Goal: Obtain resource: Obtain resource

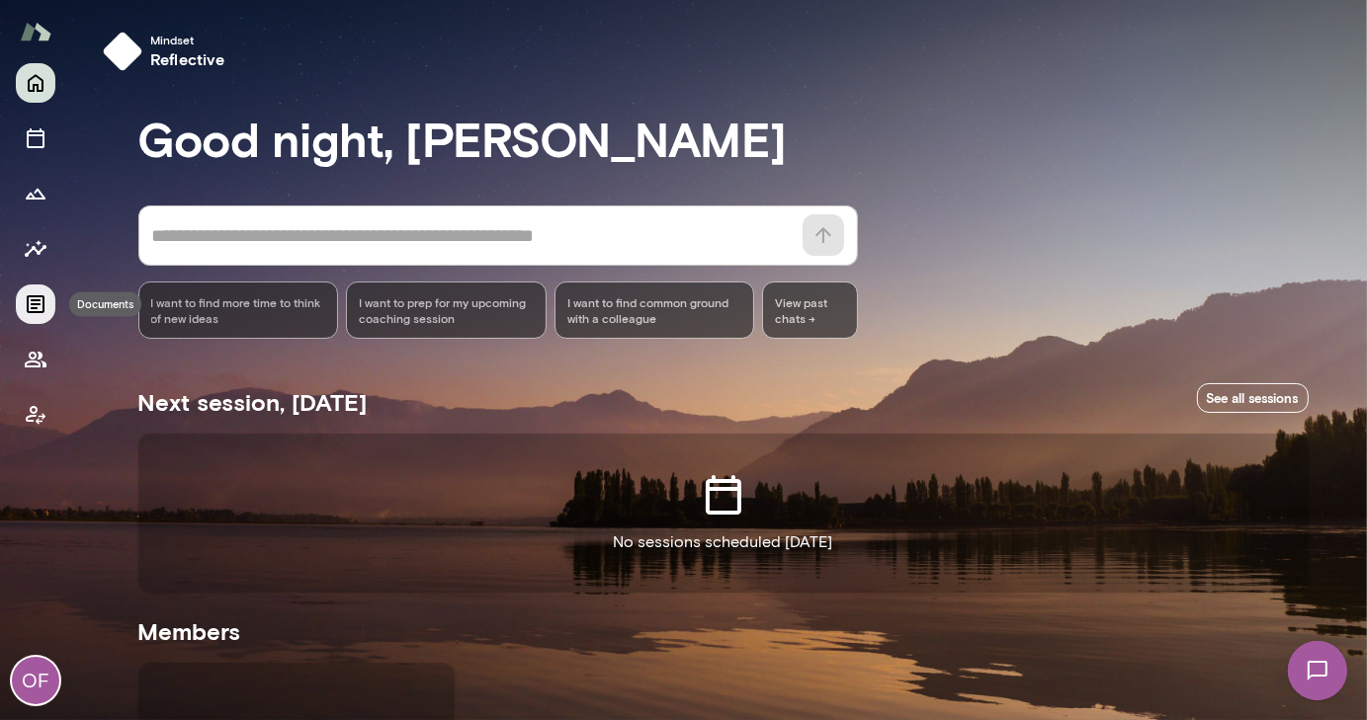
click at [40, 300] on icon "Documents" at bounding box center [36, 304] width 18 height 18
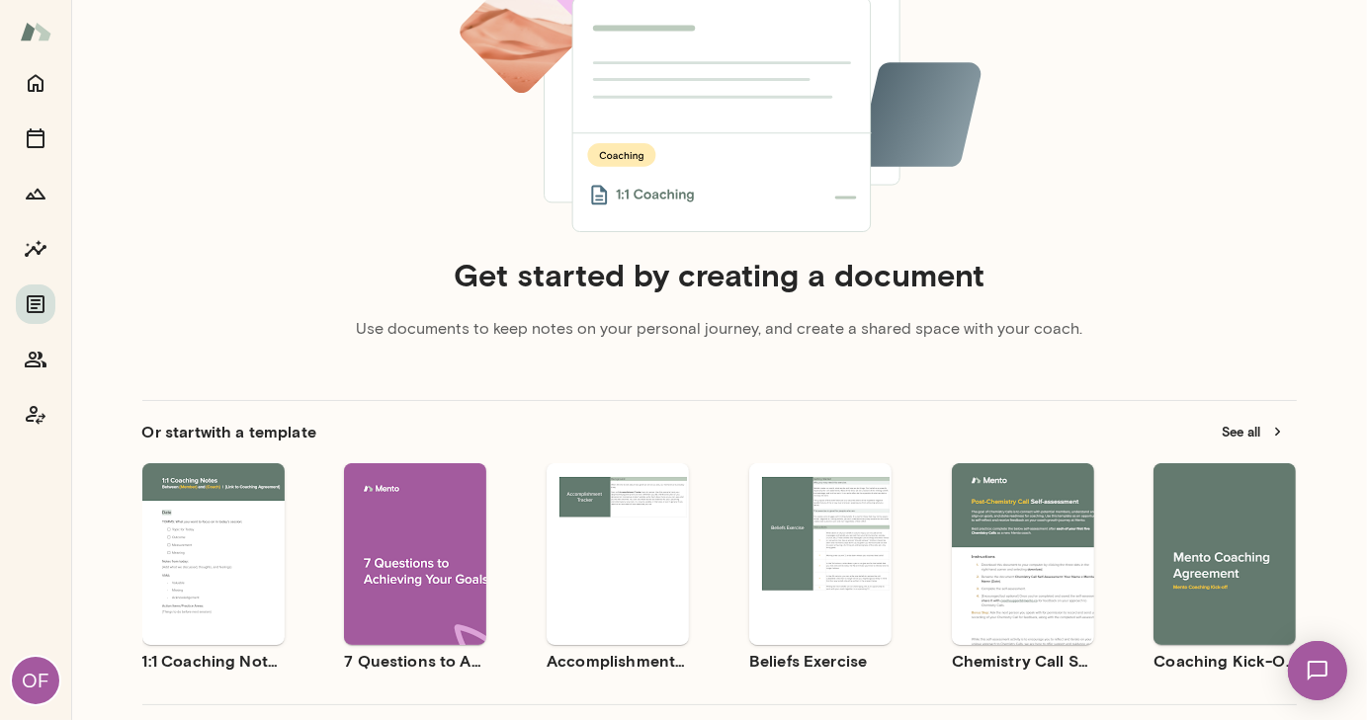
scroll to position [359, 0]
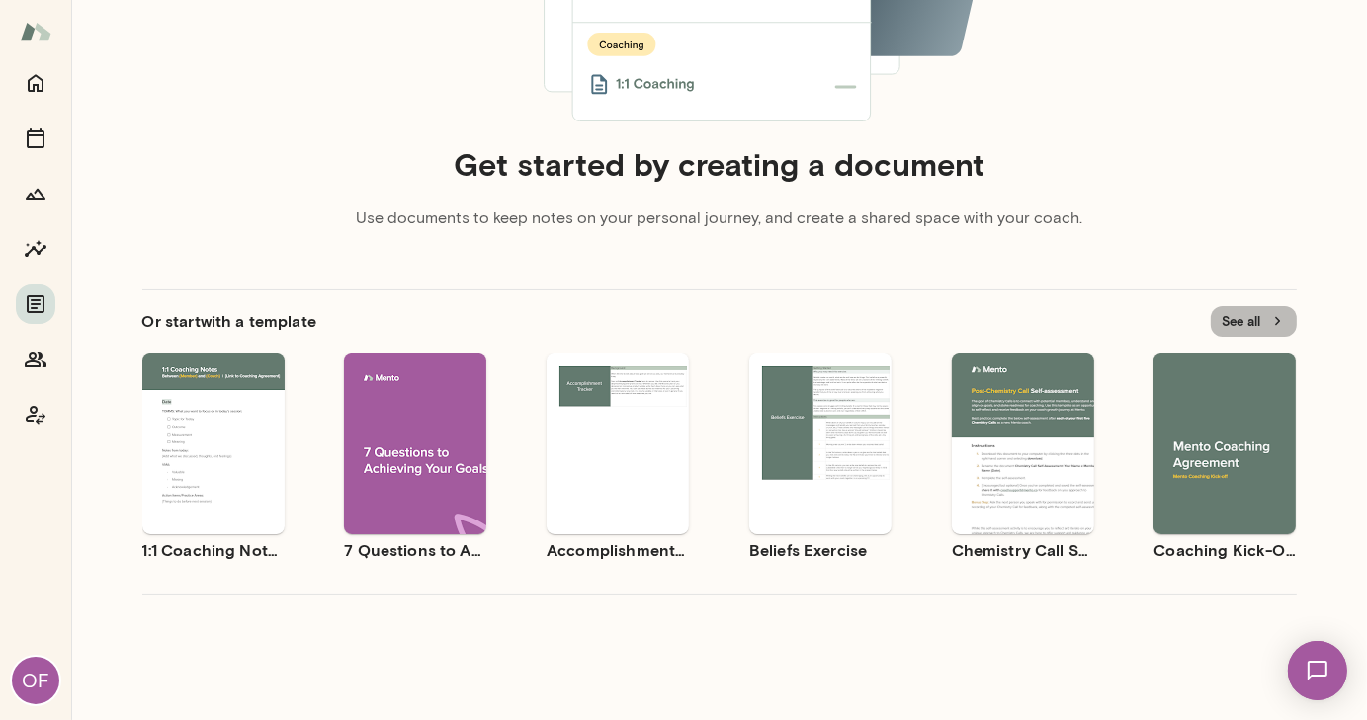
click at [1260, 319] on button "See all" at bounding box center [1254, 321] width 86 height 31
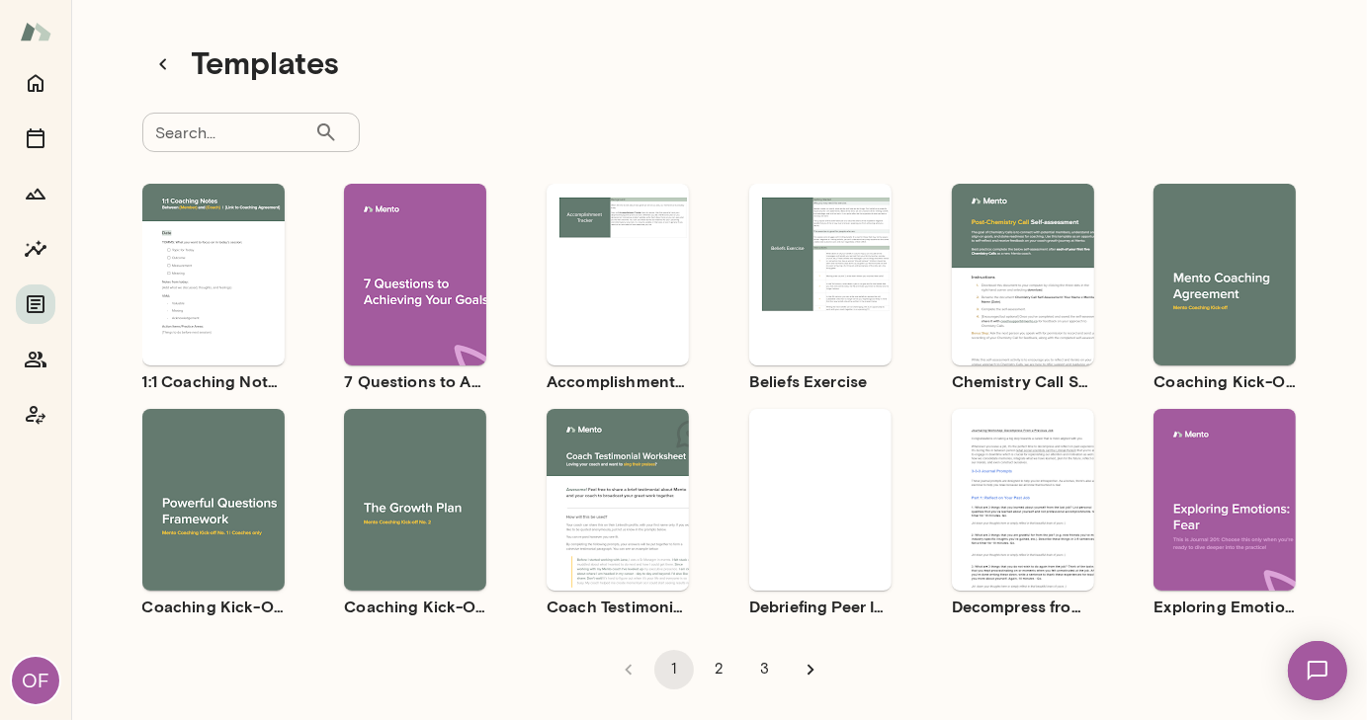
scroll to position [32, 0]
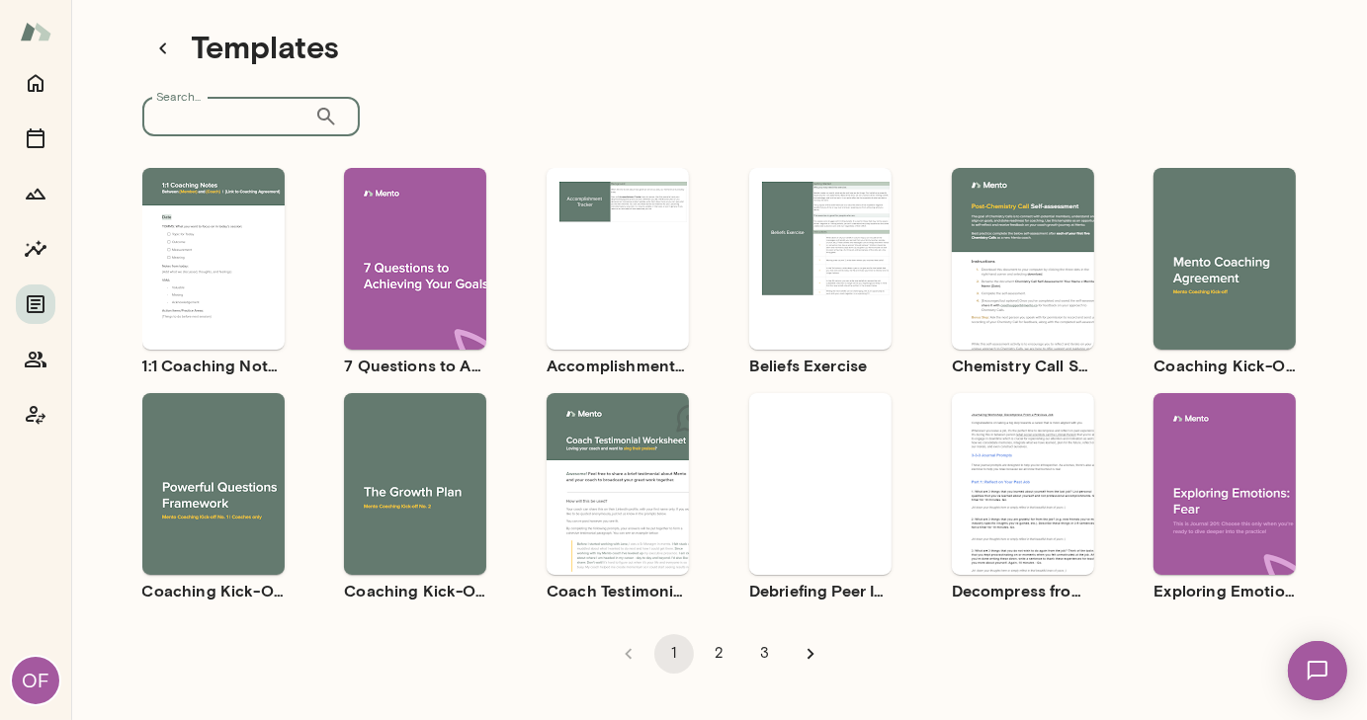
click at [217, 111] on input "Search..." at bounding box center [228, 117] width 172 height 40
type input "**********"
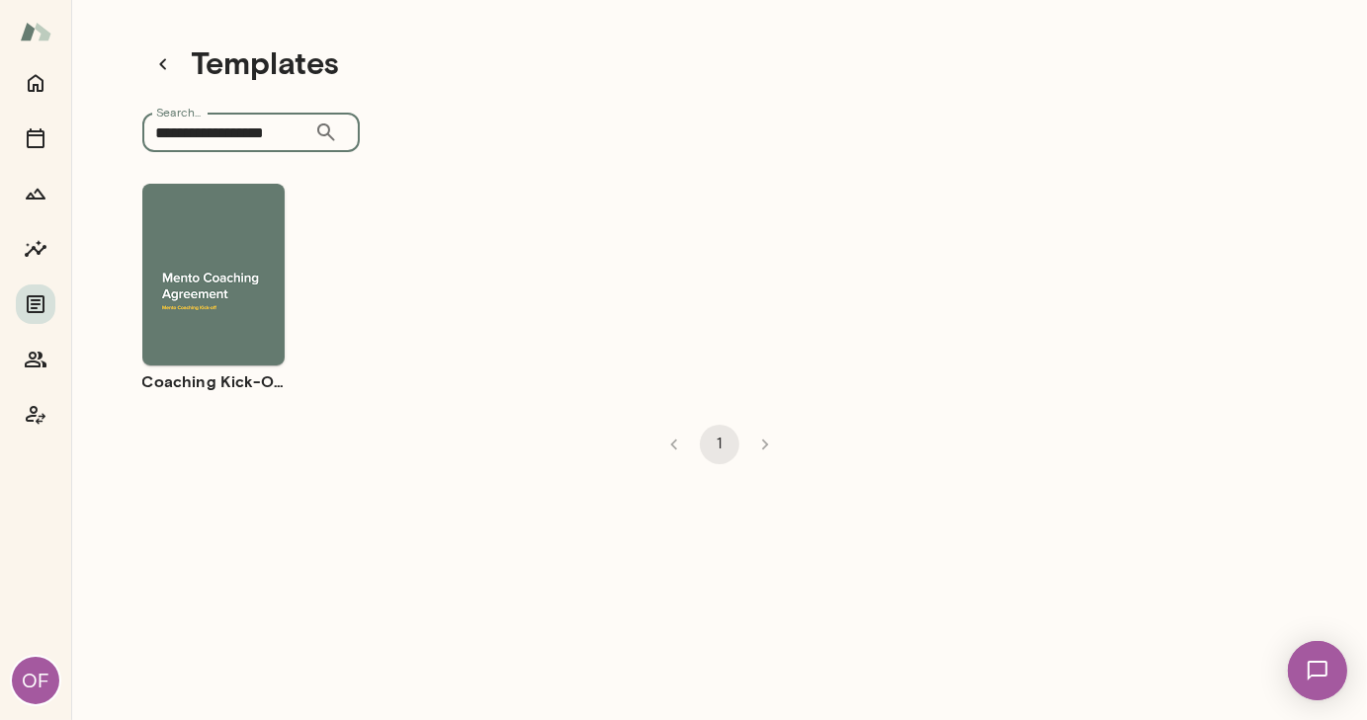
scroll to position [16, 0]
click at [213, 244] on div "Use template Preview" at bounding box center [213, 275] width 142 height 182
